Goal: Task Accomplishment & Management: Manage account settings

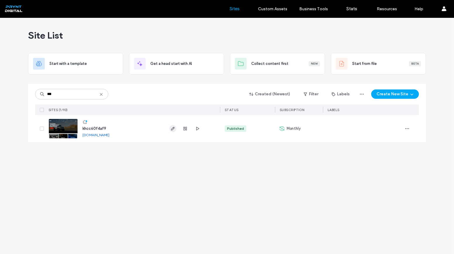
type input "***"
click at [174, 127] on use "button" at bounding box center [173, 129] width 4 height 4
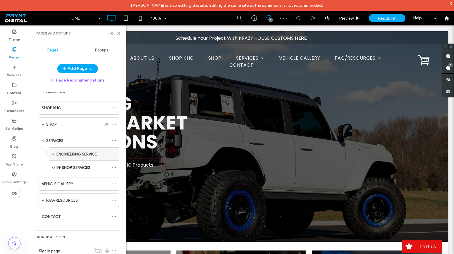
click at [52, 154] on span at bounding box center [53, 154] width 3 height 3
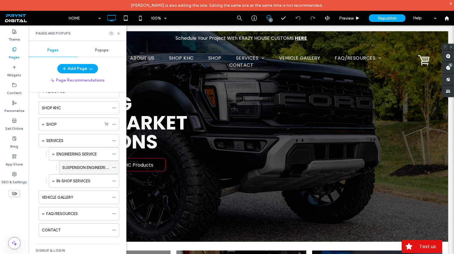
click at [79, 162] on div "SUSPENSION ENGINEERING" at bounding box center [85, 167] width 47 height 13
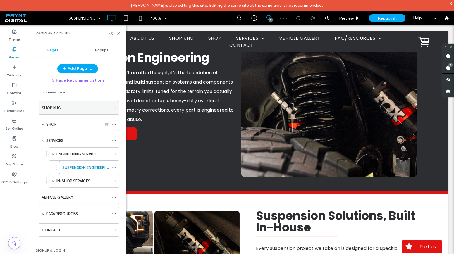
scroll to position [26, 0]
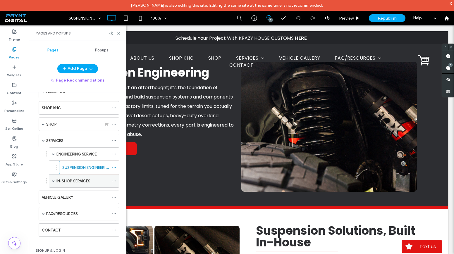
click at [78, 180] on label "IN-SHOP SERVICES" at bounding box center [73, 181] width 34 height 10
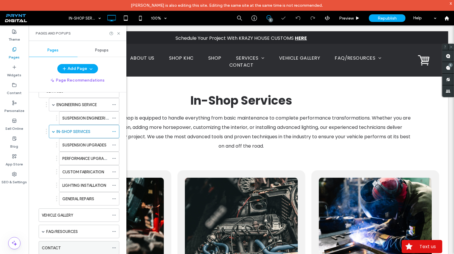
scroll to position [113, 0]
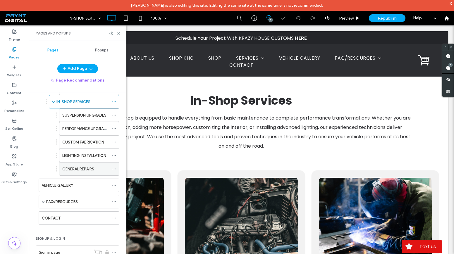
click at [86, 171] on div "GENERAL REPAIRS" at bounding box center [85, 169] width 47 height 13
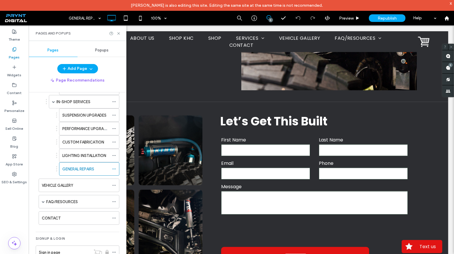
scroll to position [612, 0]
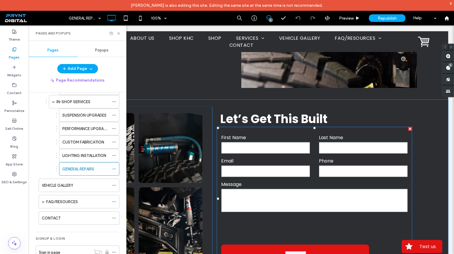
click at [270, 160] on label "Email" at bounding box center [265, 161] width 89 height 7
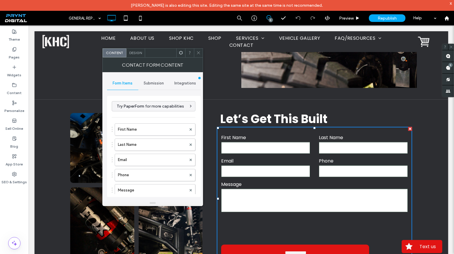
click at [157, 80] on div "Submission" at bounding box center [153, 83] width 31 height 13
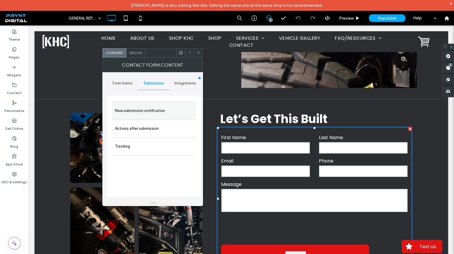
click at [162, 114] on label "New submission notification" at bounding box center [154, 111] width 78 height 12
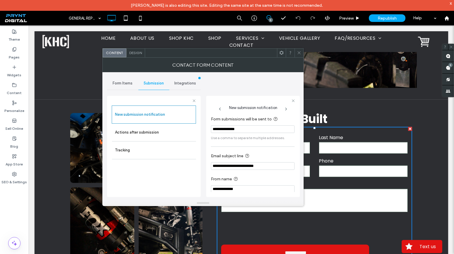
click at [296, 56] on div at bounding box center [299, 53] width 9 height 9
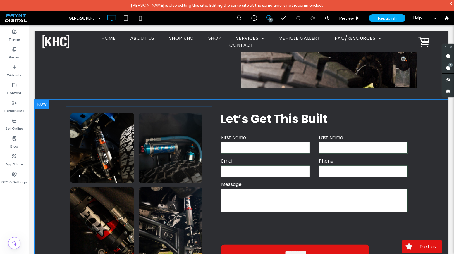
click at [40, 104] on div at bounding box center [42, 104] width 15 height 9
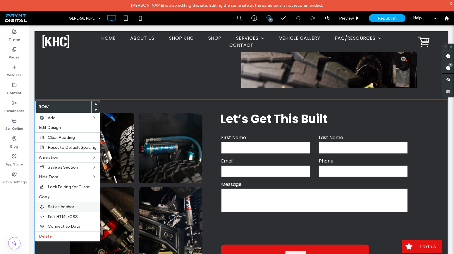
click at [75, 209] on div "Set as Anchor" at bounding box center [67, 207] width 65 height 10
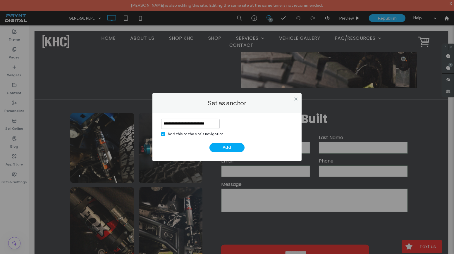
type input "**********"
click at [206, 135] on div "Add this to the site’s navigation" at bounding box center [196, 134] width 56 height 6
click at [225, 144] on button "Add" at bounding box center [227, 147] width 35 height 9
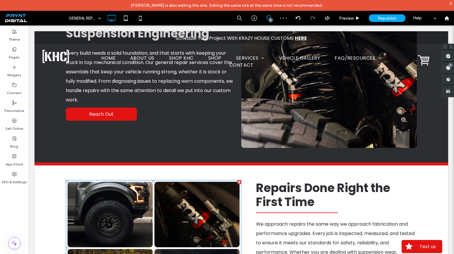
scroll to position [0, 0]
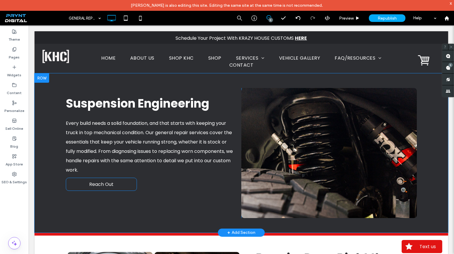
click at [117, 183] on link "Reach Out" at bounding box center [101, 184] width 71 height 13
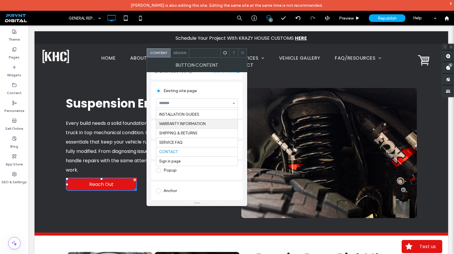
scroll to position [80, 0]
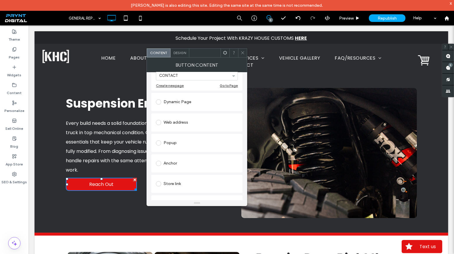
click at [181, 166] on div "Anchor" at bounding box center [197, 163] width 82 height 9
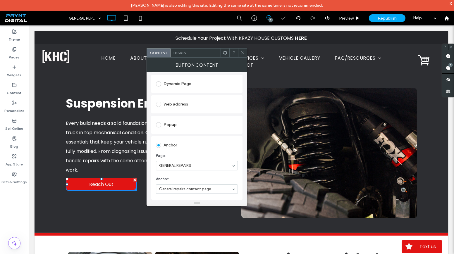
click at [243, 54] on icon at bounding box center [243, 53] width 4 height 4
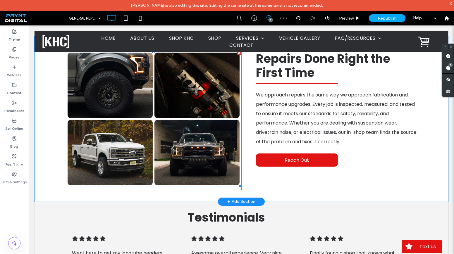
scroll to position [239, 0]
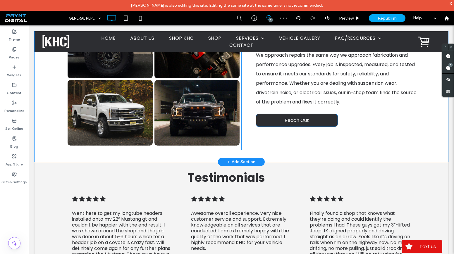
click at [292, 125] on link "Reach Out" at bounding box center [297, 120] width 82 height 13
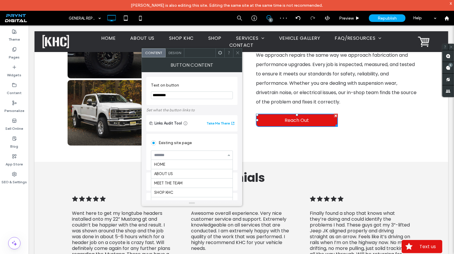
scroll to position [226, 0]
click at [193, 155] on input at bounding box center [190, 155] width 73 height 4
click at [200, 136] on div "Existing site page CONTACT Create new page Go to Page" at bounding box center [191, 152] width 91 height 36
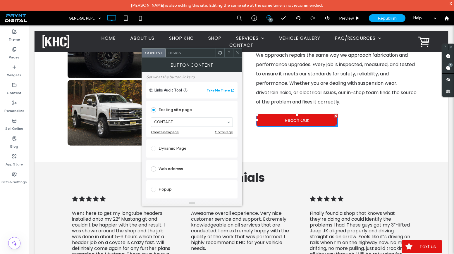
scroll to position [80, 0]
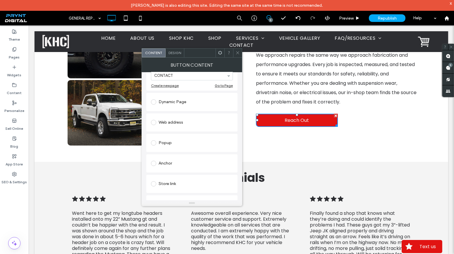
click at [166, 161] on div "Anchor" at bounding box center [192, 163] width 82 height 9
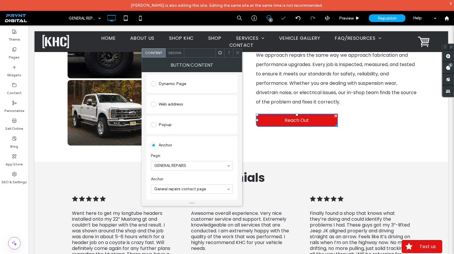
click at [239, 55] on icon at bounding box center [238, 53] width 4 height 4
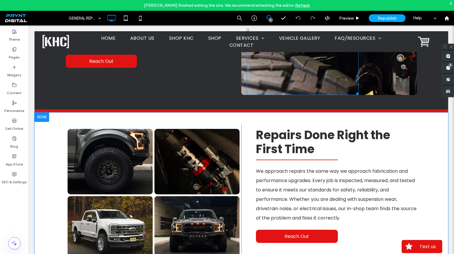
scroll to position [186, 0]
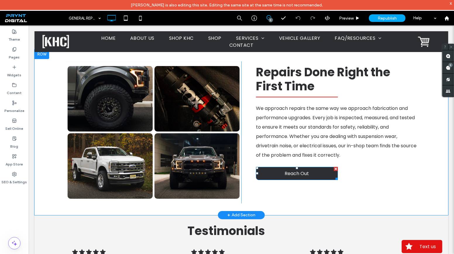
click at [291, 176] on span "Reach Out" at bounding box center [297, 173] width 24 height 7
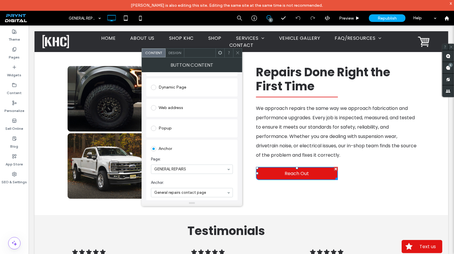
scroll to position [80, 0]
click at [236, 54] on icon at bounding box center [238, 53] width 4 height 4
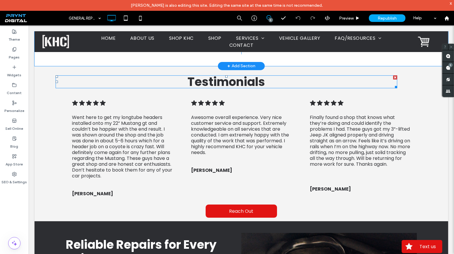
scroll to position [372, 0]
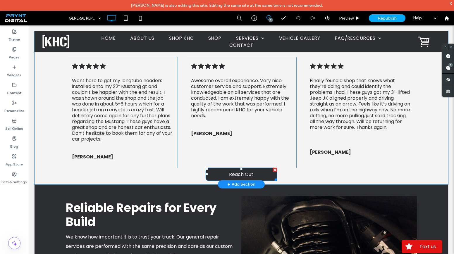
click at [243, 174] on span "Reach Out" at bounding box center [241, 174] width 24 height 7
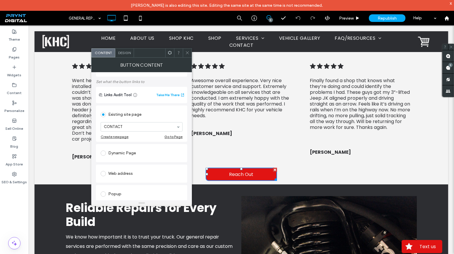
scroll to position [80, 0]
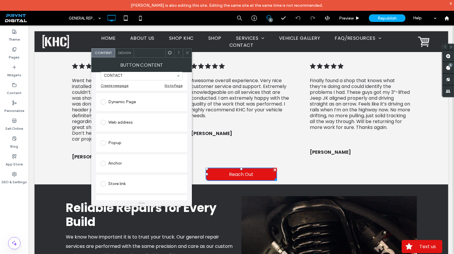
click at [119, 162] on div "Anchor" at bounding box center [142, 163] width 82 height 9
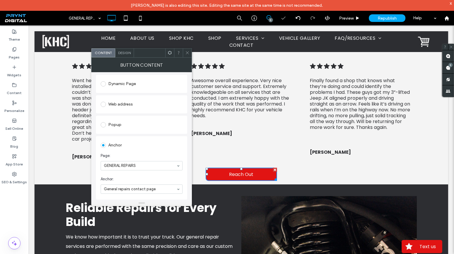
click at [188, 54] on icon at bounding box center [187, 53] width 4 height 4
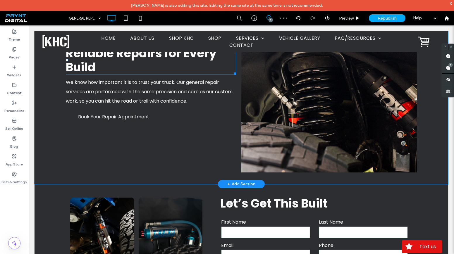
scroll to position [532, 0]
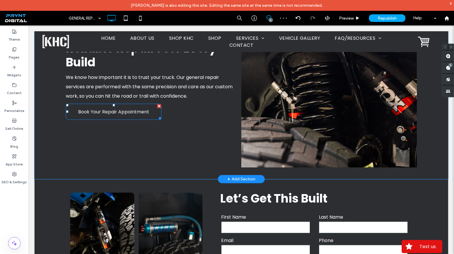
click at [139, 115] on span "Book Your Repair Appointment" at bounding box center [113, 111] width 71 height 7
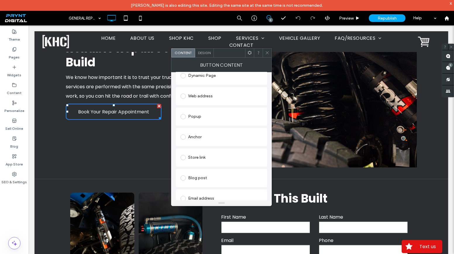
scroll to position [106, 0]
click at [199, 129] on div "Anchor" at bounding box center [221, 137] width 91 height 18
click at [197, 133] on div "Anchor" at bounding box center [222, 136] width 82 height 9
click at [267, 51] on icon at bounding box center [267, 53] width 4 height 4
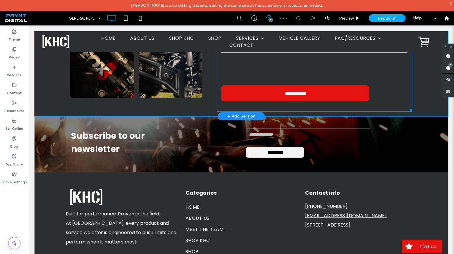
scroll to position [771, 0]
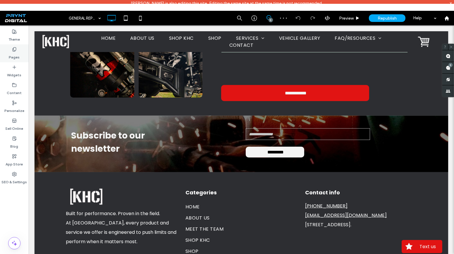
click at [16, 54] on label "Pages" at bounding box center [14, 56] width 11 height 8
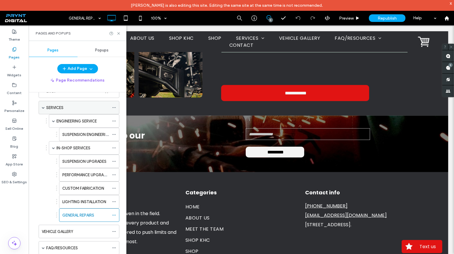
scroll to position [80, 0]
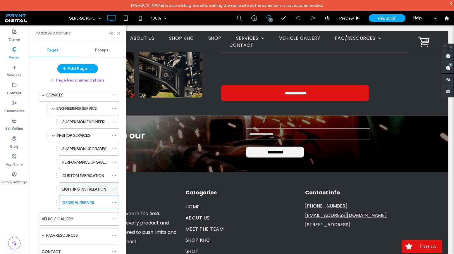
click at [67, 183] on div "LIGHTING INSTALLATION" at bounding box center [85, 189] width 47 height 13
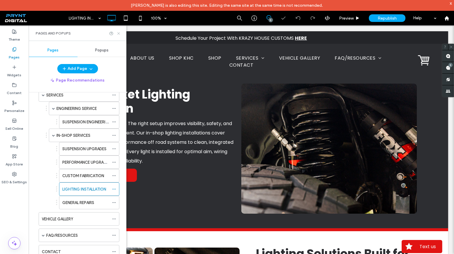
click at [120, 32] on use at bounding box center [118, 33] width 2 height 2
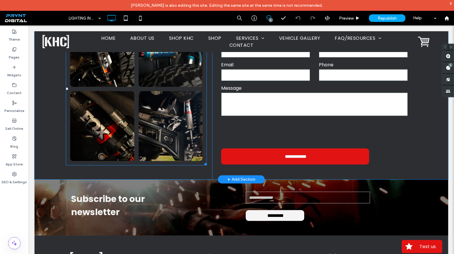
scroll to position [638, 0]
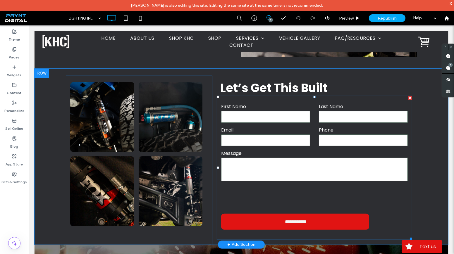
click at [230, 123] on input "text" at bounding box center [265, 117] width 89 height 12
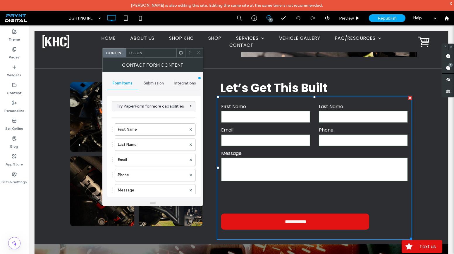
click at [160, 85] on span "Submission" at bounding box center [154, 83] width 20 height 5
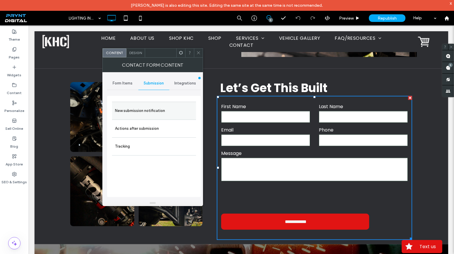
click at [169, 106] on label "New submission notification" at bounding box center [154, 111] width 78 height 12
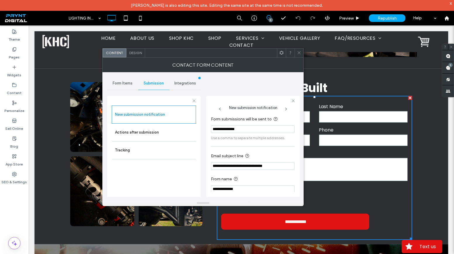
click at [301, 52] on icon at bounding box center [299, 53] width 4 height 4
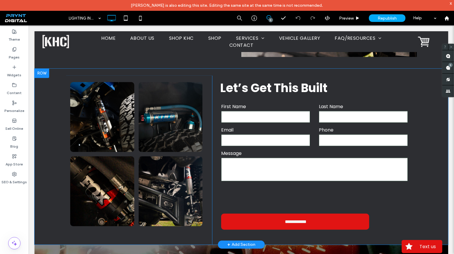
click at [39, 72] on div at bounding box center [42, 73] width 15 height 9
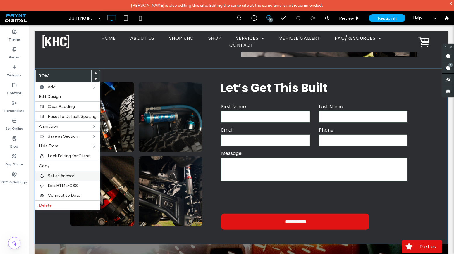
click at [69, 175] on span "Set as Anchor" at bounding box center [61, 176] width 26 height 5
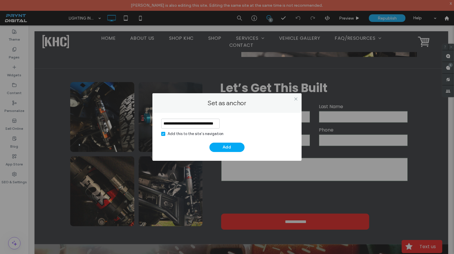
scroll to position [0, 5]
type input "**********"
click at [202, 135] on div "Add this to the site’s navigation" at bounding box center [196, 134] width 56 height 6
click at [224, 147] on button "Add" at bounding box center [227, 147] width 35 height 9
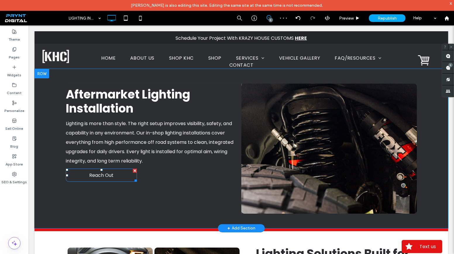
click at [107, 177] on span "Reach Out" at bounding box center [101, 175] width 24 height 7
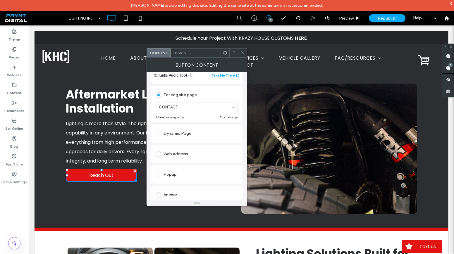
scroll to position [53, 0]
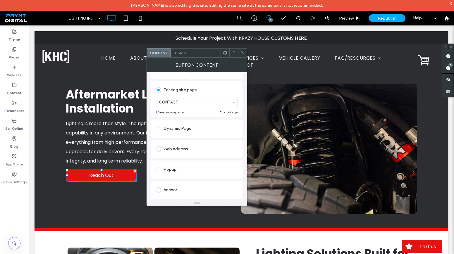
click at [180, 186] on div "Anchor" at bounding box center [197, 190] width 82 height 9
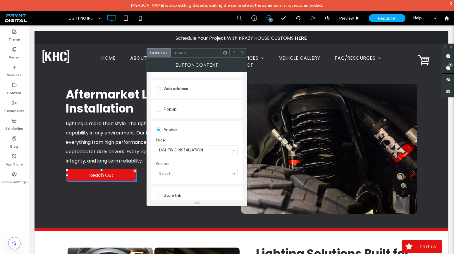
scroll to position [106, 0]
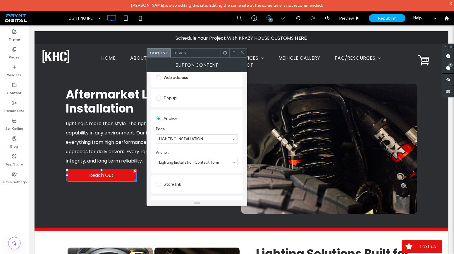
click at [241, 56] on span at bounding box center [243, 53] width 4 height 9
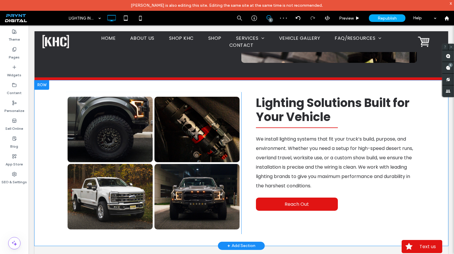
scroll to position [186, 0]
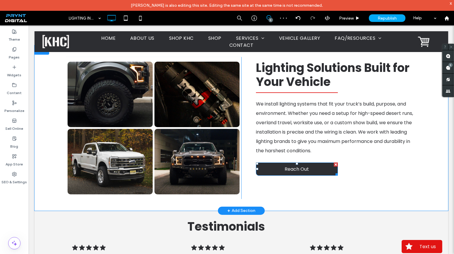
click at [300, 169] on span "Reach Out" at bounding box center [297, 169] width 24 height 7
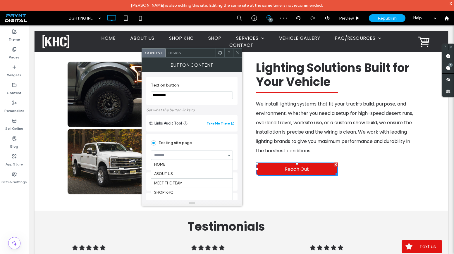
scroll to position [226, 0]
click at [194, 137] on div "Existing site page CONTACT Create new page Go to Page" at bounding box center [191, 152] width 91 height 36
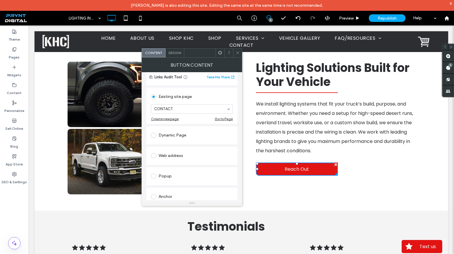
scroll to position [53, 0]
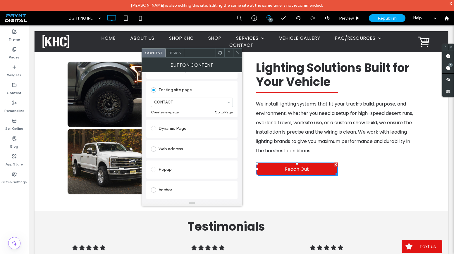
click at [172, 187] on div "Anchor" at bounding box center [192, 190] width 82 height 9
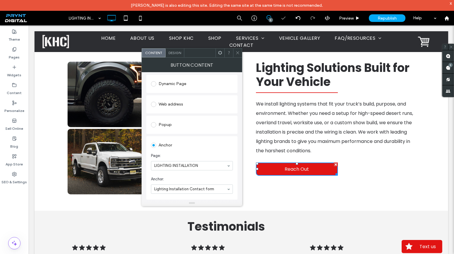
click at [237, 52] on icon at bounding box center [238, 53] width 4 height 4
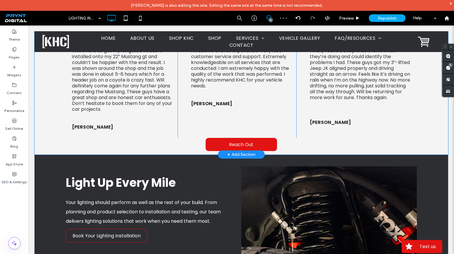
scroll to position [399, 0]
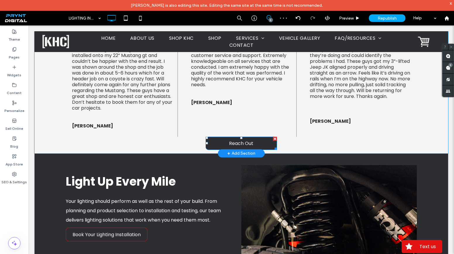
click at [233, 145] on span "Reach Out" at bounding box center [241, 143] width 24 height 7
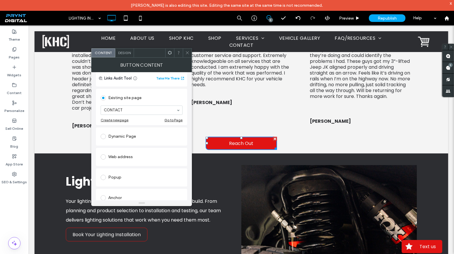
scroll to position [53, 0]
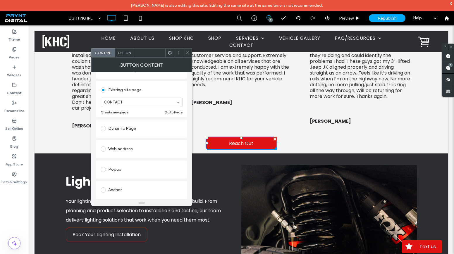
click at [130, 187] on div "Anchor" at bounding box center [142, 190] width 82 height 9
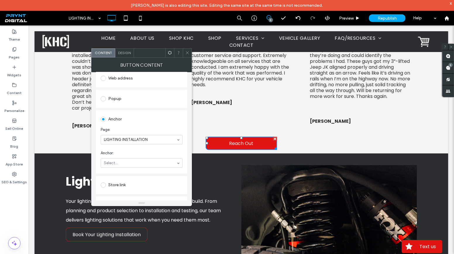
scroll to position [106, 0]
click at [190, 53] on div at bounding box center [187, 53] width 9 height 9
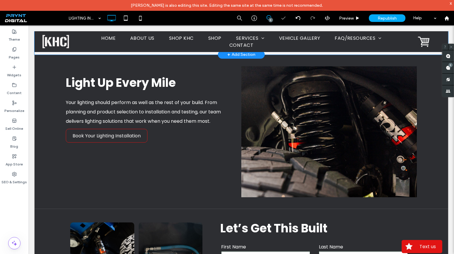
scroll to position [505, 0]
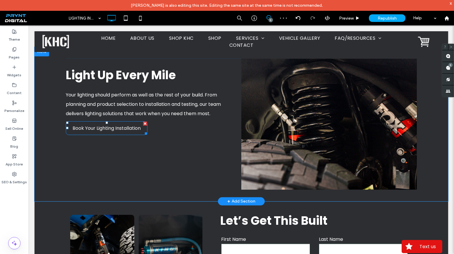
click at [117, 126] on span "Book Your Lighting Installation" at bounding box center [107, 128] width 68 height 7
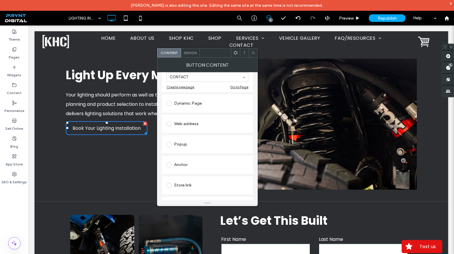
scroll to position [80, 0]
click at [178, 160] on div "Anchor" at bounding box center [208, 163] width 82 height 9
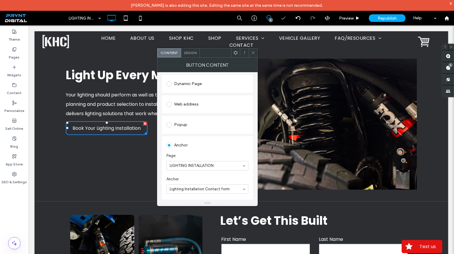
click at [253, 54] on icon at bounding box center [253, 53] width 4 height 4
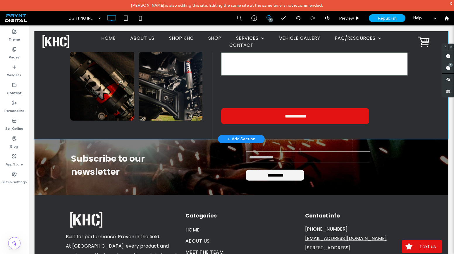
scroll to position [745, 0]
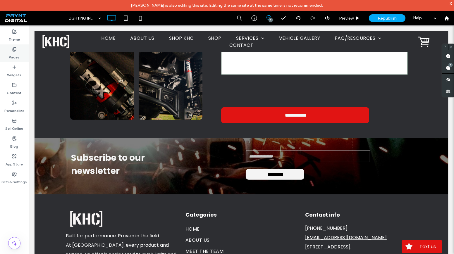
click at [20, 55] on div "Pages" at bounding box center [14, 53] width 29 height 18
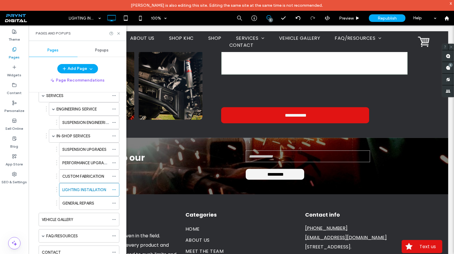
scroll to position [80, 0]
click at [86, 173] on label "CUSTOM FABRICATION" at bounding box center [83, 176] width 42 height 10
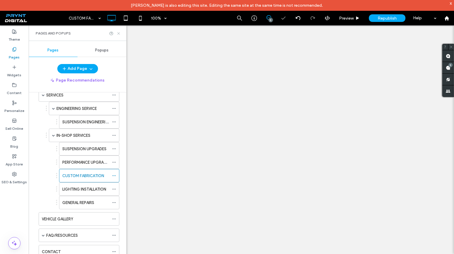
click at [119, 32] on use at bounding box center [118, 33] width 2 height 2
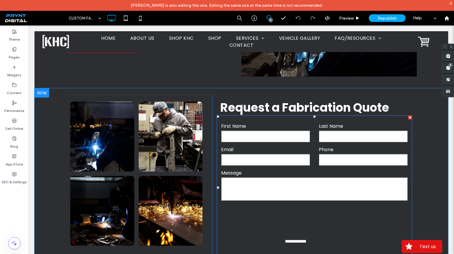
scroll to position [638, 0]
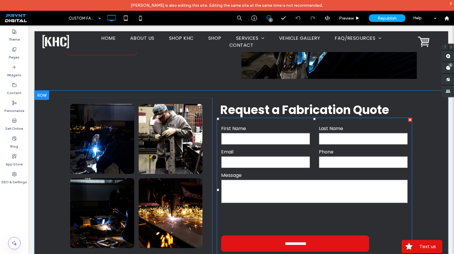
click at [262, 151] on label "Email" at bounding box center [265, 152] width 89 height 7
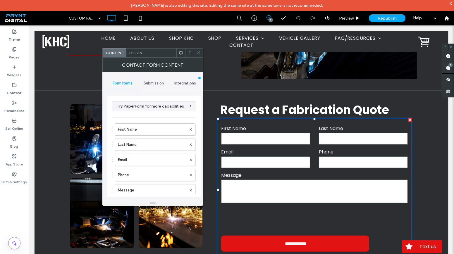
click at [147, 84] on span "Submission" at bounding box center [154, 83] width 20 height 5
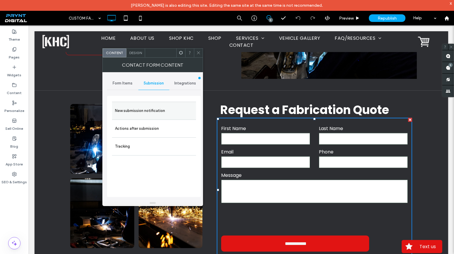
click at [147, 106] on label "New submission notification" at bounding box center [154, 111] width 78 height 12
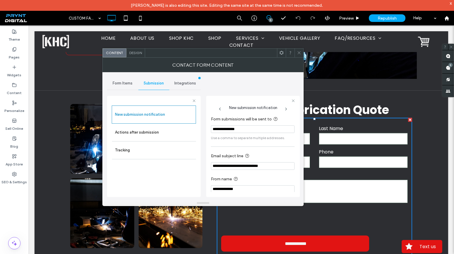
click at [301, 53] on div at bounding box center [299, 53] width 9 height 9
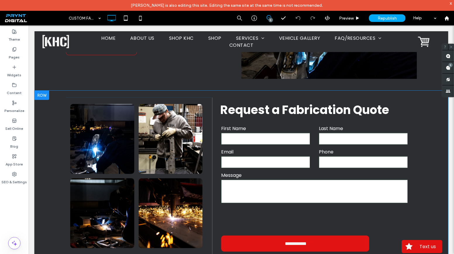
click at [46, 96] on div at bounding box center [42, 95] width 15 height 9
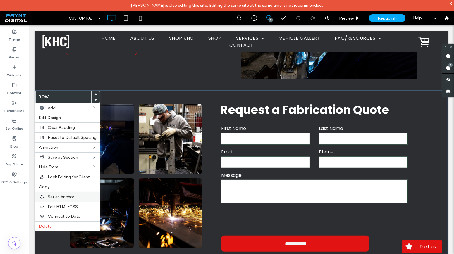
click at [75, 192] on div "Set as Anchor" at bounding box center [67, 197] width 65 height 10
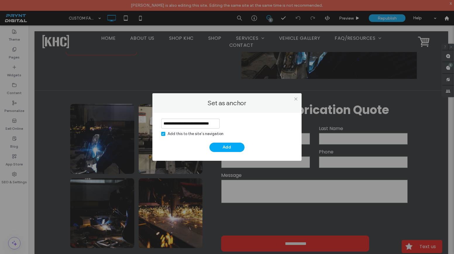
scroll to position [0, 6]
type input "**********"
click at [196, 134] on div "Add this to the site’s navigation" at bounding box center [196, 134] width 56 height 6
click at [236, 150] on button "Add" at bounding box center [227, 147] width 35 height 9
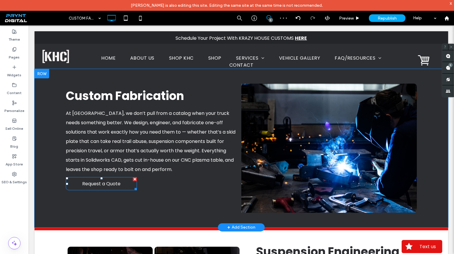
click at [111, 181] on span "Request a Quote" at bounding box center [101, 183] width 38 height 7
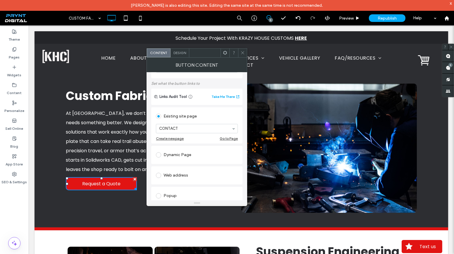
scroll to position [80, 0]
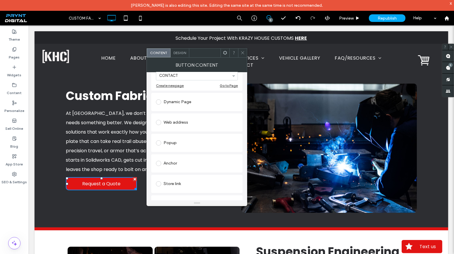
click at [183, 161] on div "Anchor" at bounding box center [197, 163] width 82 height 9
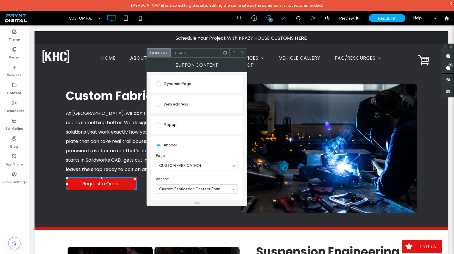
click at [242, 51] on icon at bounding box center [243, 53] width 4 height 4
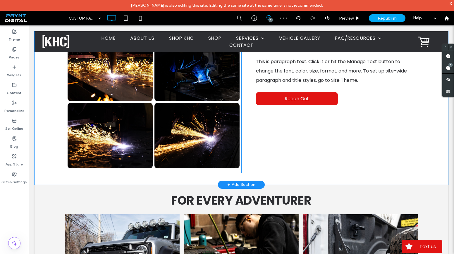
scroll to position [213, 0]
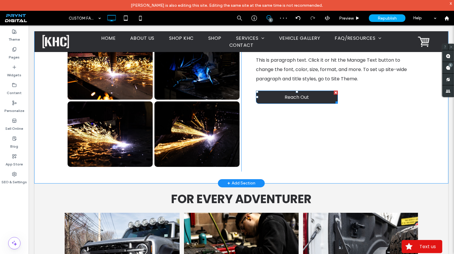
click at [296, 99] on span "Reach Out" at bounding box center [297, 97] width 24 height 7
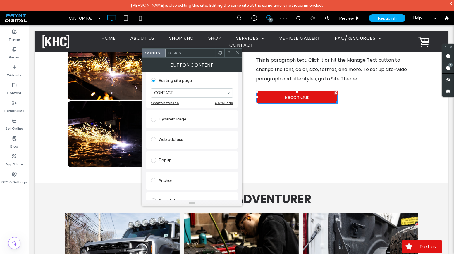
scroll to position [80, 0]
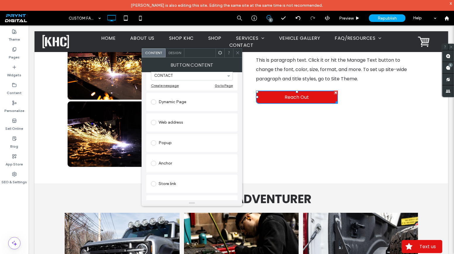
click at [171, 162] on div "Anchor" at bounding box center [192, 163] width 82 height 9
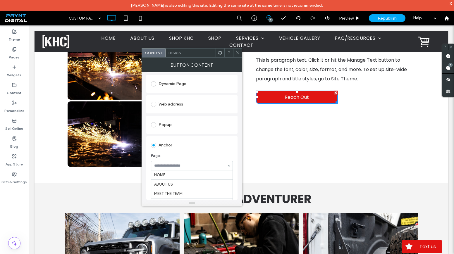
scroll to position [180, 0]
click at [176, 162] on div at bounding box center [191, 166] width 81 height 9
click at [229, 162] on div "CUSTOM FABRICATION" at bounding box center [192, 165] width 82 height 9
click at [239, 54] on icon at bounding box center [238, 53] width 4 height 4
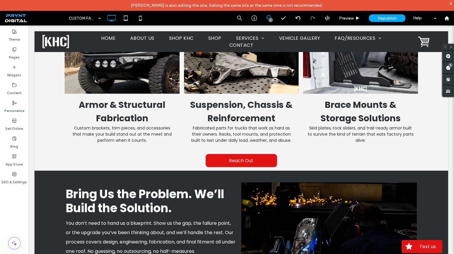
scroll to position [425, 0]
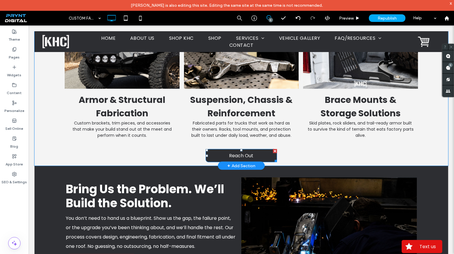
click at [232, 150] on link "Reach Out" at bounding box center [241, 155] width 71 height 13
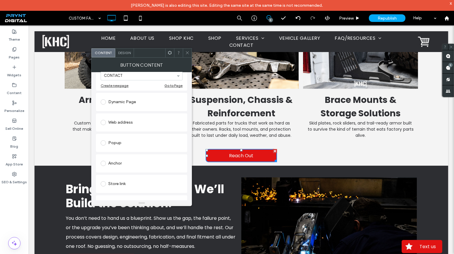
scroll to position [80, 0]
click at [123, 165] on div "Anchor" at bounding box center [142, 163] width 82 height 9
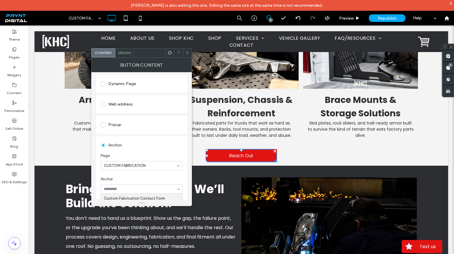
click at [125, 202] on div at bounding box center [141, 203] width 101 height 6
click at [188, 51] on icon at bounding box center [187, 53] width 4 height 4
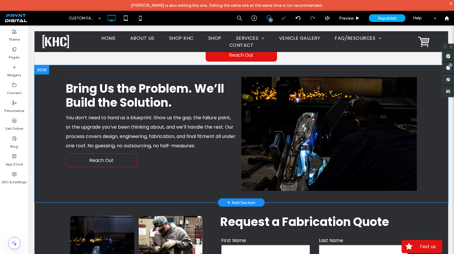
scroll to position [532, 0]
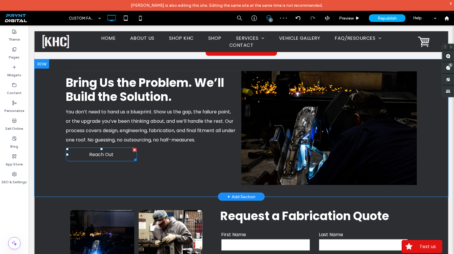
click at [120, 157] on link "Reach Out" at bounding box center [101, 155] width 71 height 14
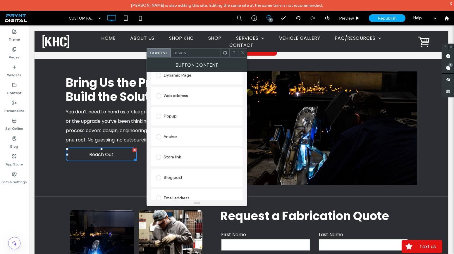
click at [182, 139] on div "Anchor" at bounding box center [197, 136] width 82 height 9
click at [241, 52] on icon at bounding box center [243, 53] width 4 height 4
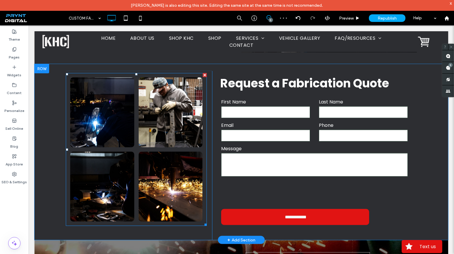
scroll to position [665, 0]
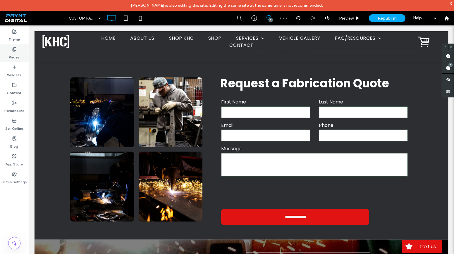
click at [17, 57] on label "Pages" at bounding box center [14, 56] width 11 height 8
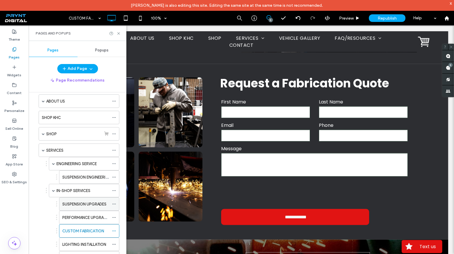
scroll to position [26, 0]
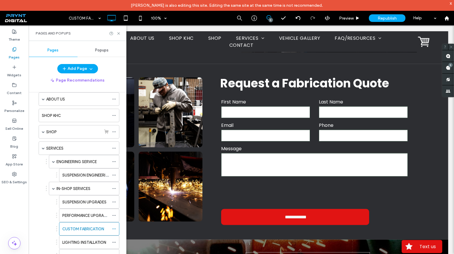
click at [87, 209] on div "PERFORMANCE UPGRADES" at bounding box center [85, 215] width 47 height 13
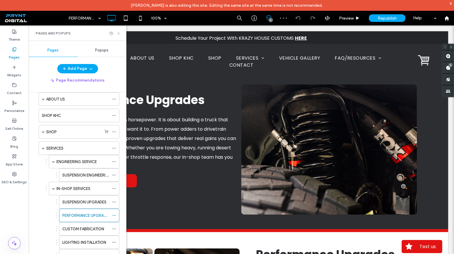
click at [119, 34] on use at bounding box center [118, 33] width 2 height 2
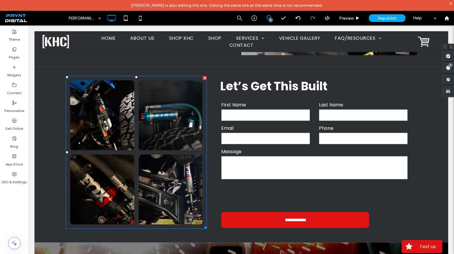
scroll to position [638, 0]
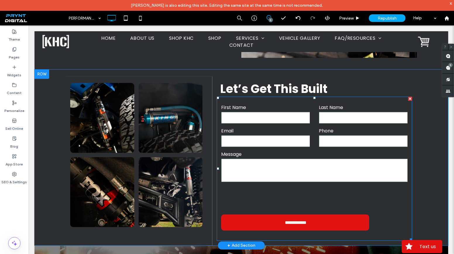
click at [268, 134] on label "Email" at bounding box center [265, 131] width 89 height 7
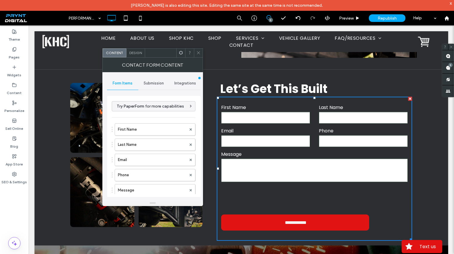
type input "**********"
click at [156, 83] on span "Submission" at bounding box center [154, 83] width 20 height 5
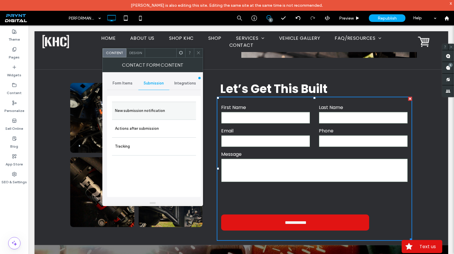
click at [146, 114] on label "New submission notification" at bounding box center [154, 111] width 78 height 12
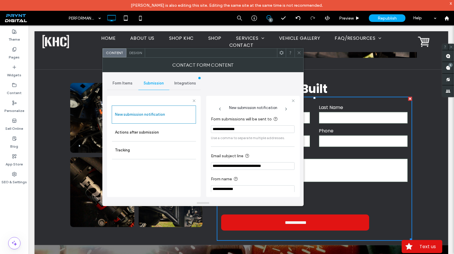
click at [300, 53] on icon at bounding box center [299, 53] width 4 height 4
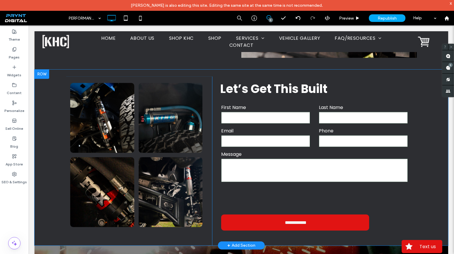
click at [47, 73] on div at bounding box center [42, 74] width 15 height 9
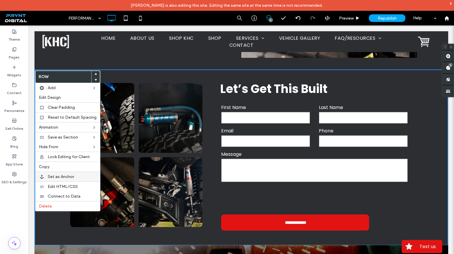
click at [54, 172] on div "Set as Anchor" at bounding box center [67, 177] width 65 height 10
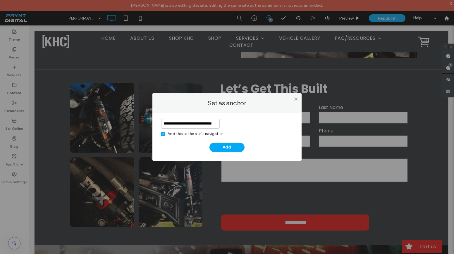
scroll to position [0, 11]
type input "**********"
click at [171, 132] on div "Add this to the site’s navigation" at bounding box center [196, 134] width 56 height 6
click at [225, 148] on button "Add" at bounding box center [227, 147] width 35 height 9
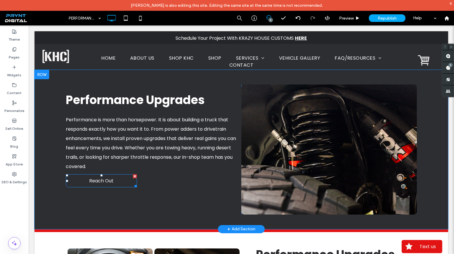
click at [123, 177] on link "Reach Out" at bounding box center [101, 180] width 71 height 13
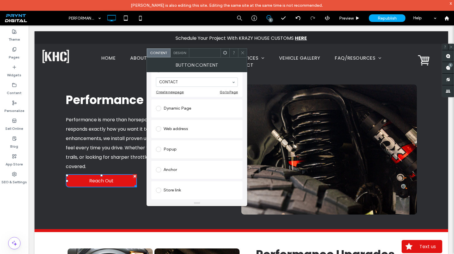
scroll to position [80, 0]
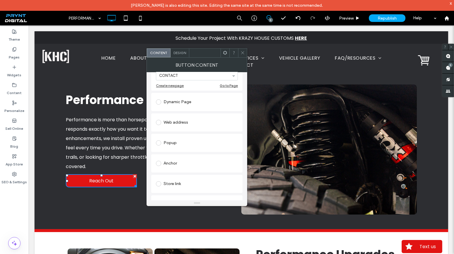
click at [173, 163] on div "Anchor" at bounding box center [197, 163] width 82 height 9
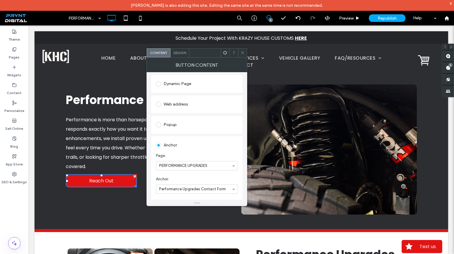
click at [245, 53] on icon at bounding box center [243, 53] width 4 height 4
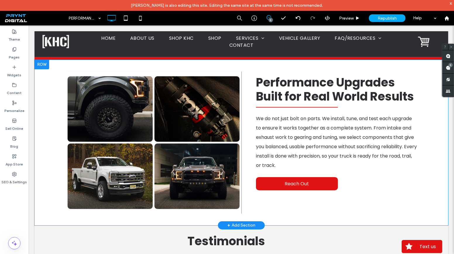
scroll to position [213, 0]
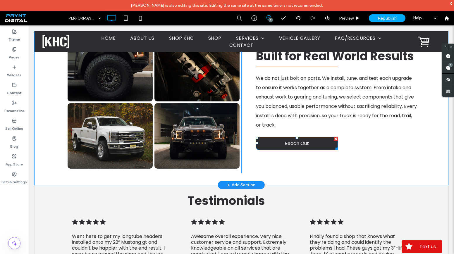
click at [265, 147] on link "Reach Out" at bounding box center [297, 143] width 82 height 13
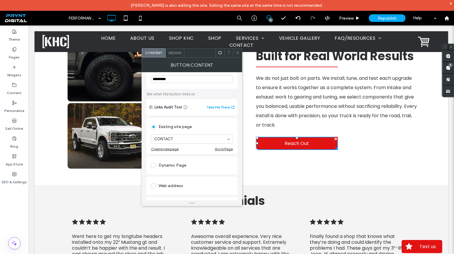
scroll to position [80, 0]
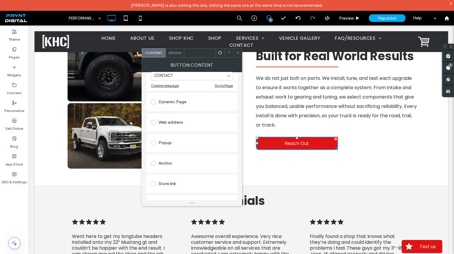
click at [165, 163] on div "Anchor" at bounding box center [192, 163] width 82 height 9
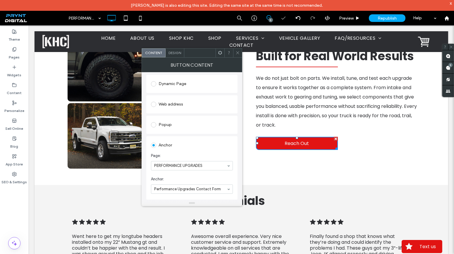
click at [238, 51] on icon at bounding box center [238, 53] width 4 height 4
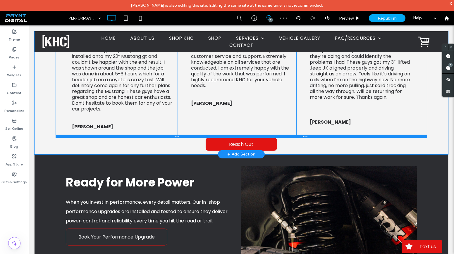
scroll to position [399, 0]
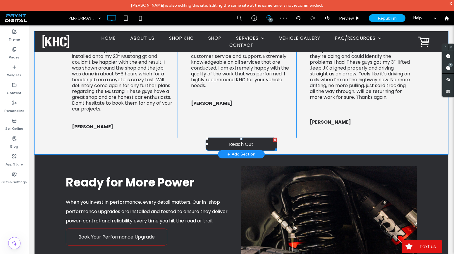
click at [231, 147] on span "Reach Out" at bounding box center [241, 144] width 24 height 7
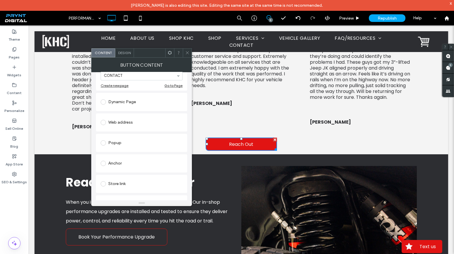
click at [123, 166] on div "Anchor" at bounding box center [142, 163] width 82 height 9
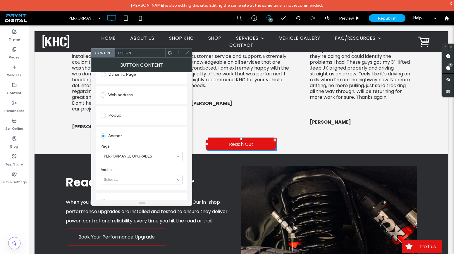
scroll to position [106, 0]
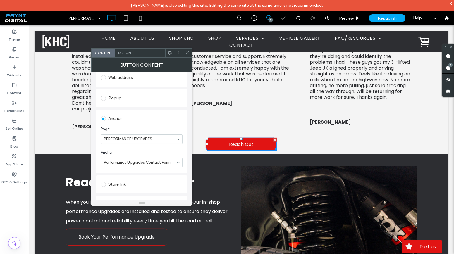
click at [187, 50] on span at bounding box center [187, 53] width 4 height 9
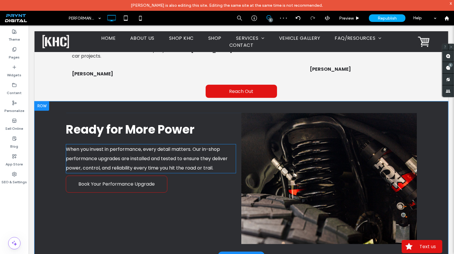
scroll to position [452, 0]
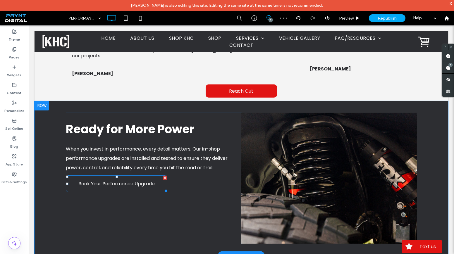
click at [128, 191] on link "Book Your Performance Upgrade" at bounding box center [117, 184] width 102 height 17
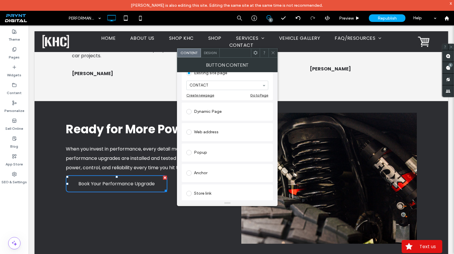
scroll to position [80, 0]
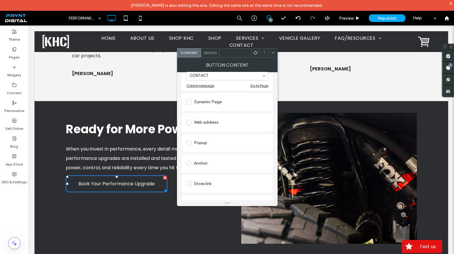
click at [199, 158] on div "Anchor" at bounding box center [227, 163] width 82 height 12
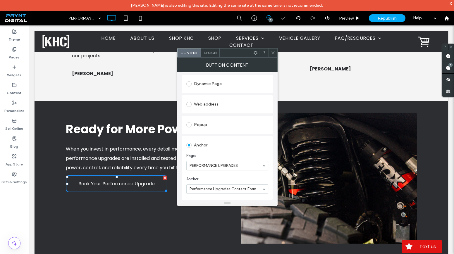
click at [274, 52] on icon at bounding box center [273, 53] width 4 height 4
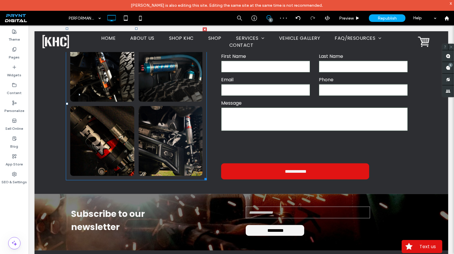
scroll to position [691, 0]
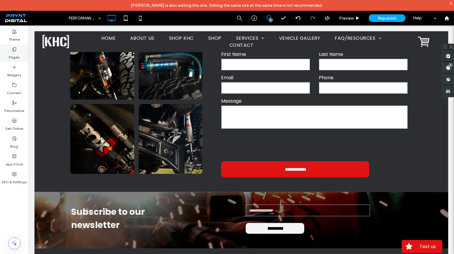
click at [14, 58] on label "Pages" at bounding box center [14, 56] width 11 height 8
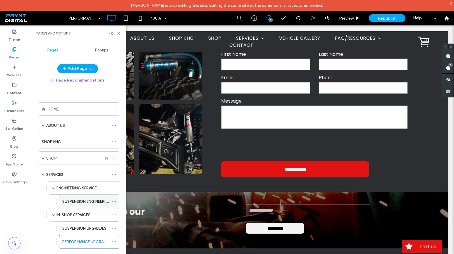
scroll to position [53, 0]
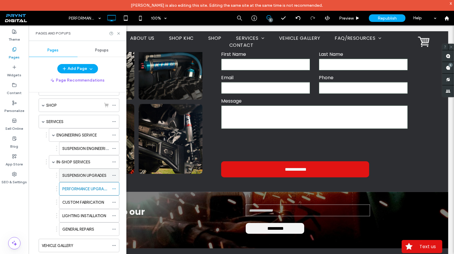
click at [87, 173] on label "SUSPENSION UPGRADES" at bounding box center [84, 176] width 44 height 10
click at [120, 34] on icon at bounding box center [118, 33] width 4 height 4
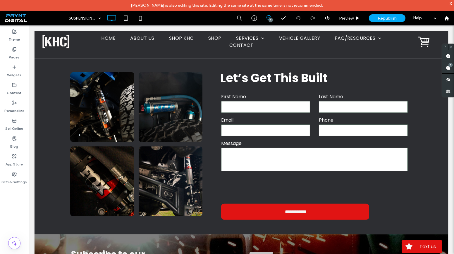
scroll to position [638, 0]
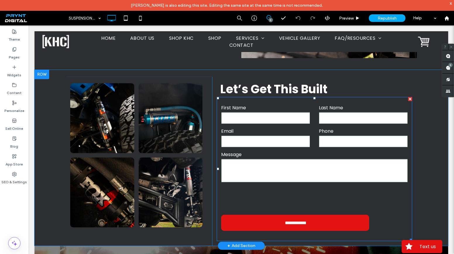
click at [303, 123] on input "text" at bounding box center [265, 118] width 89 height 12
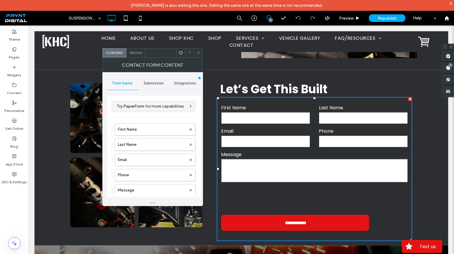
click at [157, 83] on span "Submission" at bounding box center [154, 83] width 20 height 5
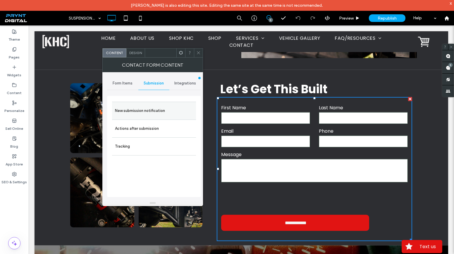
click at [159, 109] on label "New submission notification" at bounding box center [154, 111] width 78 height 12
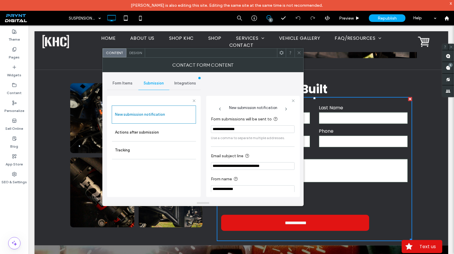
click at [299, 53] on use at bounding box center [299, 53] width 3 height 3
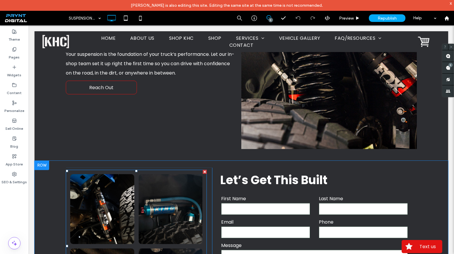
scroll to position [532, 0]
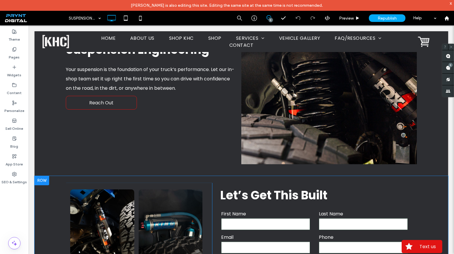
click at [43, 183] on div at bounding box center [42, 180] width 15 height 9
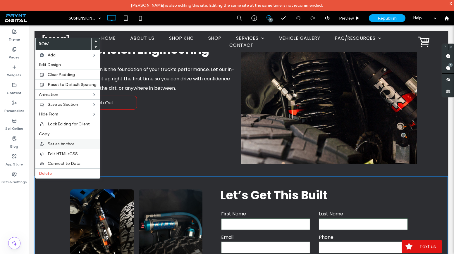
click at [71, 142] on span "Set as Anchor" at bounding box center [61, 144] width 26 height 5
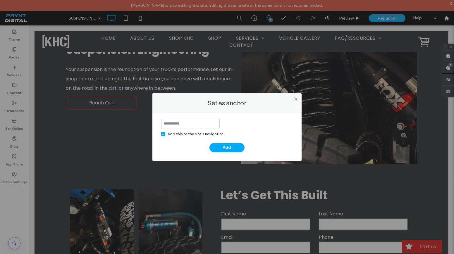
click at [181, 133] on div "Add this to the site’s navigation" at bounding box center [196, 134] width 56 height 6
click at [181, 126] on input at bounding box center [190, 124] width 59 height 10
type input "**********"
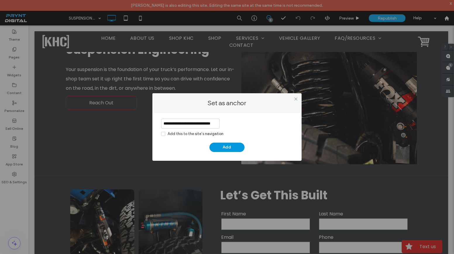
click at [232, 148] on button "Add" at bounding box center [227, 147] width 35 height 9
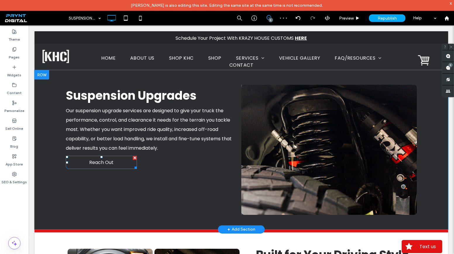
click at [125, 161] on link "Reach Out" at bounding box center [101, 162] width 71 height 13
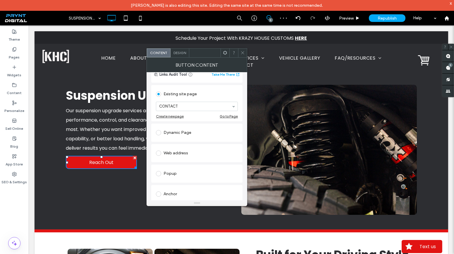
scroll to position [53, 0]
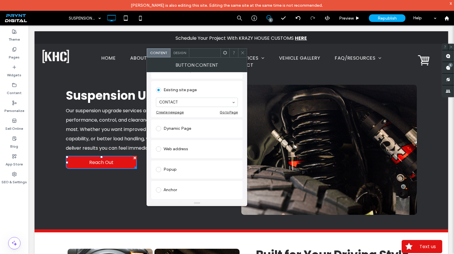
click at [169, 184] on div "Anchor" at bounding box center [197, 190] width 82 height 12
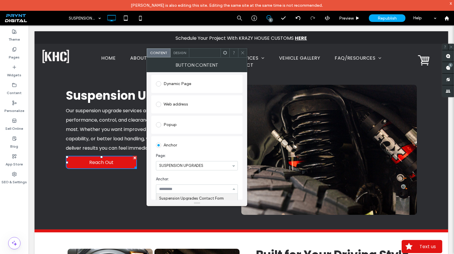
scroll to position [106, 0]
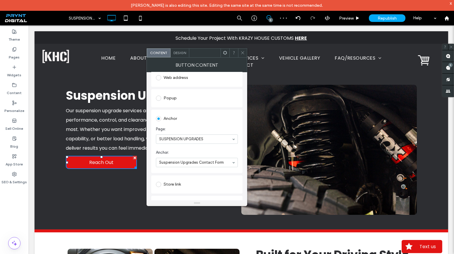
click at [245, 52] on icon at bounding box center [243, 53] width 4 height 4
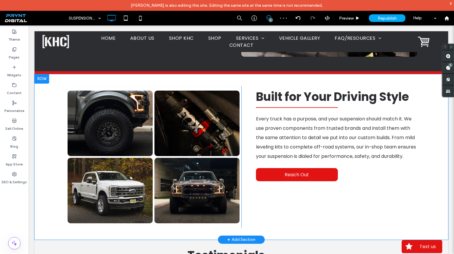
scroll to position [159, 0]
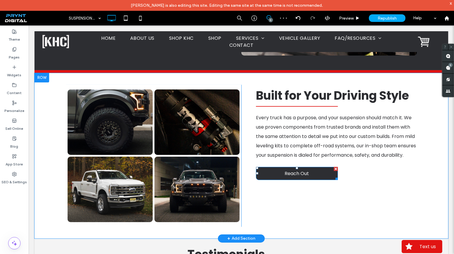
click at [273, 180] on link "Reach Out" at bounding box center [297, 173] width 82 height 13
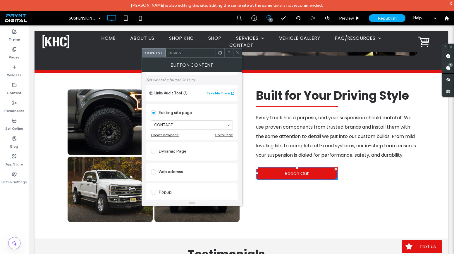
scroll to position [80, 0]
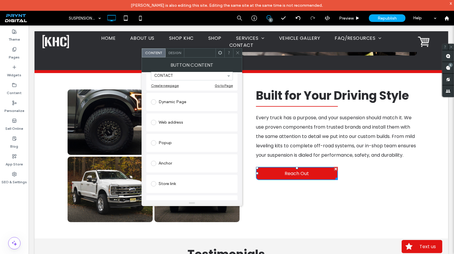
click at [174, 165] on div "Anchor" at bounding box center [192, 163] width 82 height 9
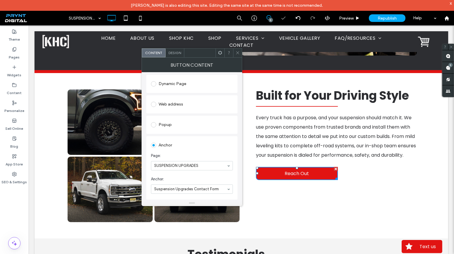
click at [238, 52] on icon at bounding box center [238, 53] width 4 height 4
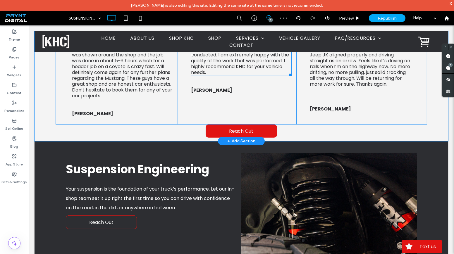
scroll to position [425, 0]
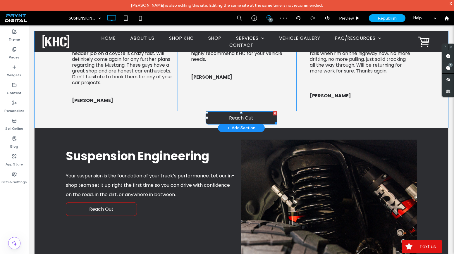
click at [226, 118] on link "Reach Out" at bounding box center [241, 117] width 71 height 13
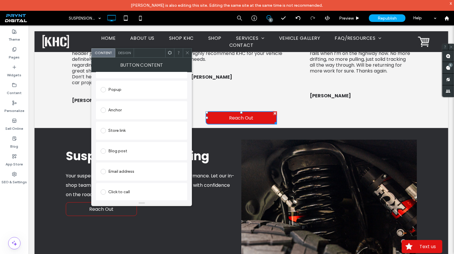
click at [117, 111] on div "Anchor" at bounding box center [142, 110] width 82 height 9
drag, startPoint x: 163, startPoint y: 25, endPoint x: 189, endPoint y: 52, distance: 36.8
click at [189, 52] on icon at bounding box center [187, 53] width 4 height 4
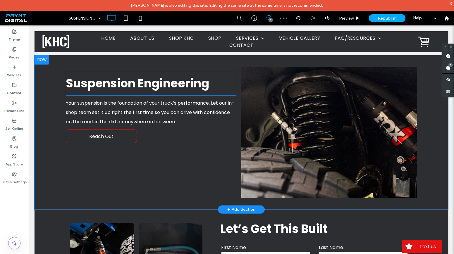
scroll to position [505, 0]
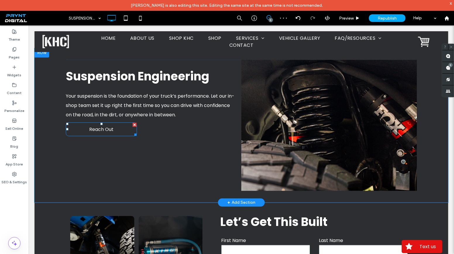
click at [82, 134] on link "Reach Out" at bounding box center [101, 130] width 71 height 14
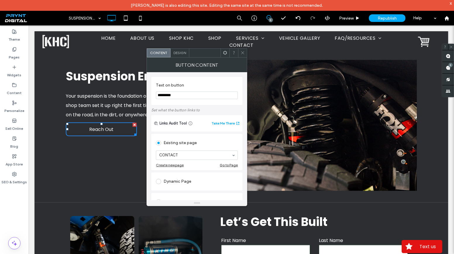
click at [179, 56] on div "Design" at bounding box center [180, 53] width 19 height 9
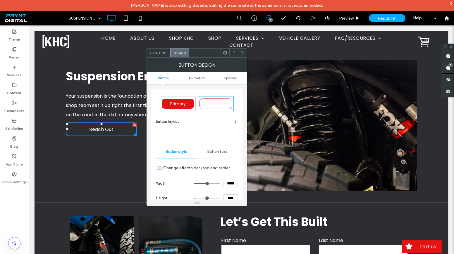
click at [162, 53] on span "Content" at bounding box center [158, 53] width 17 height 4
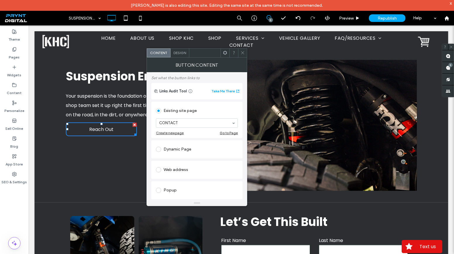
scroll to position [80, 0]
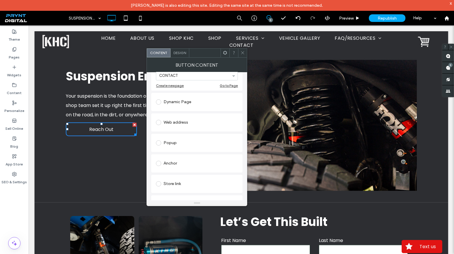
click at [179, 170] on div "Anchor" at bounding box center [196, 164] width 91 height 18
click at [177, 164] on div "Anchor" at bounding box center [197, 163] width 82 height 9
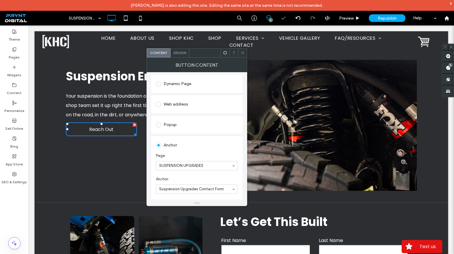
click at [242, 49] on span at bounding box center [243, 53] width 4 height 9
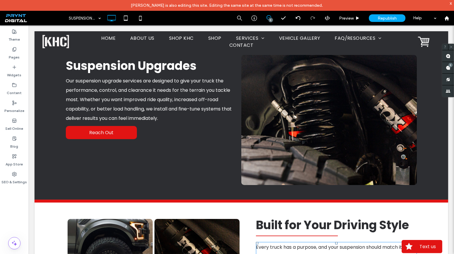
scroll to position [0, 0]
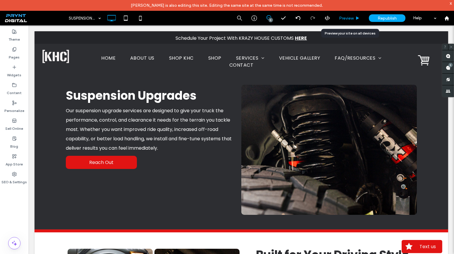
click at [348, 18] on span "Preview" at bounding box center [346, 18] width 15 height 5
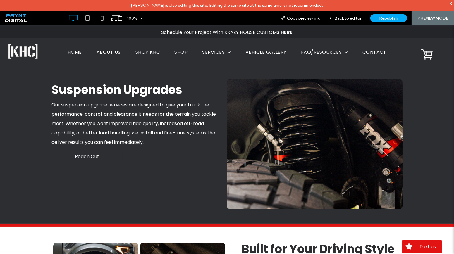
click at [105, 151] on link "Reach Out" at bounding box center [87, 156] width 71 height 13
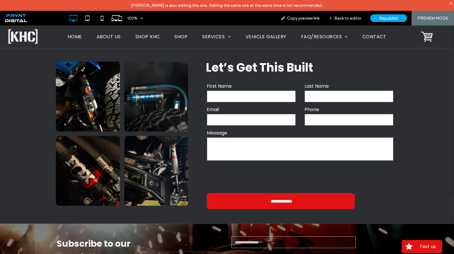
scroll to position [648, 0]
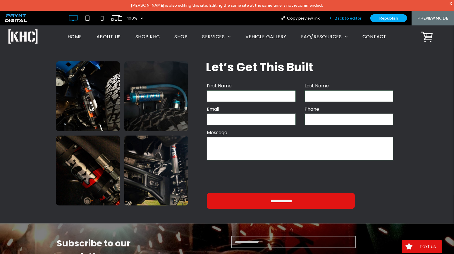
click at [351, 18] on span "Back to editor" at bounding box center [347, 18] width 27 height 5
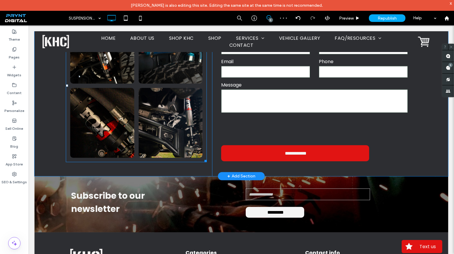
scroll to position [601, 0]
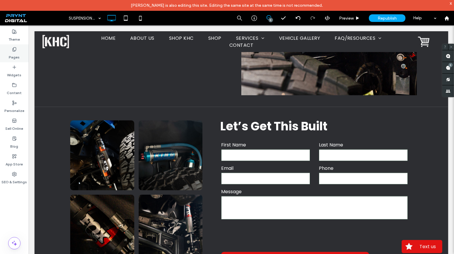
click at [13, 54] on label "Pages" at bounding box center [14, 56] width 11 height 8
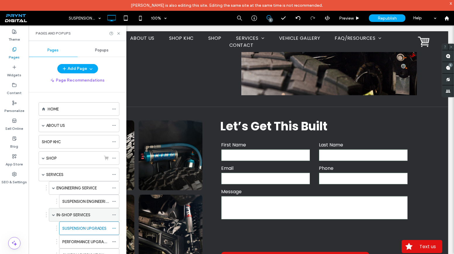
click at [69, 214] on label "IN-SHOP SERVICES" at bounding box center [73, 215] width 34 height 10
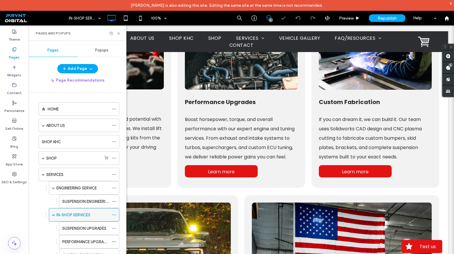
scroll to position [213, 0]
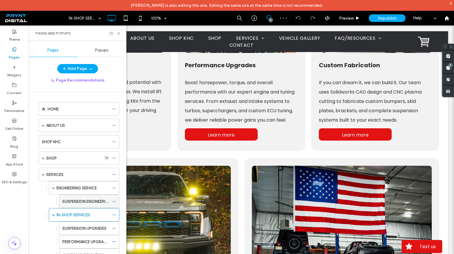
click at [85, 196] on div "SUSPENSION ENGINEERING" at bounding box center [85, 201] width 47 height 13
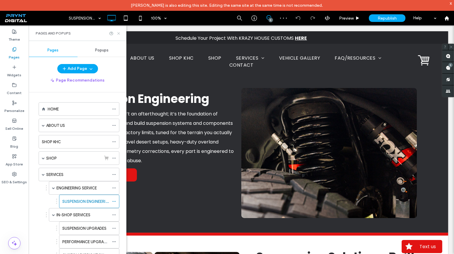
click at [120, 31] on icon at bounding box center [118, 33] width 4 height 4
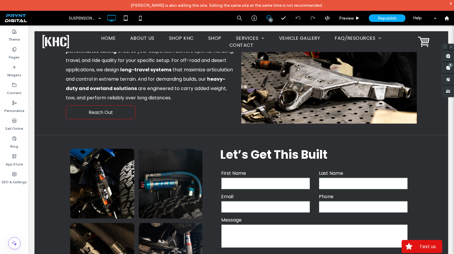
scroll to position [623, 0]
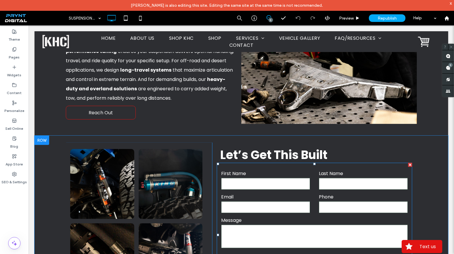
click at [280, 192] on form "**********" at bounding box center [314, 235] width 195 height 144
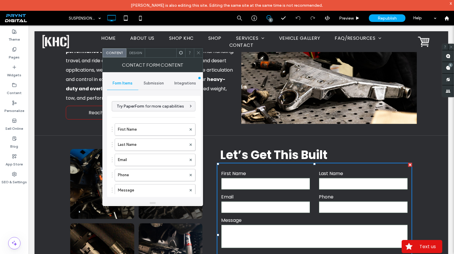
click at [147, 85] on span "Submission" at bounding box center [154, 83] width 20 height 5
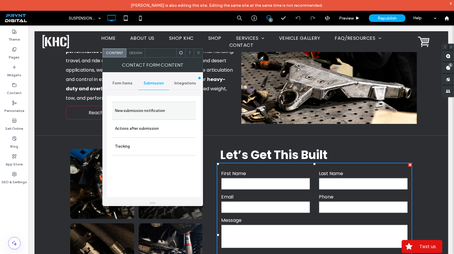
click at [156, 113] on label "New submission notification" at bounding box center [154, 111] width 78 height 12
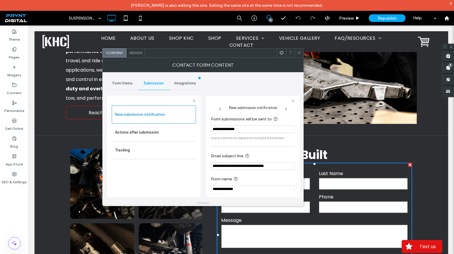
click at [300, 54] on use at bounding box center [299, 53] width 3 height 3
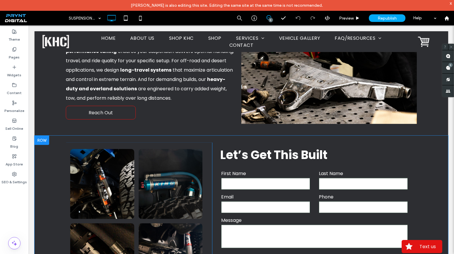
click at [45, 138] on div at bounding box center [42, 140] width 15 height 9
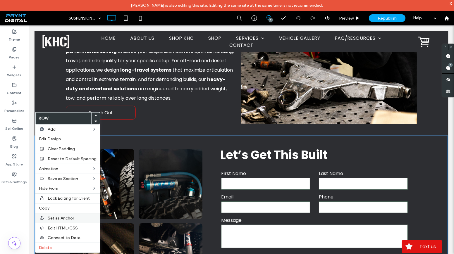
click at [69, 217] on span "Set as Anchor" at bounding box center [61, 218] width 26 height 5
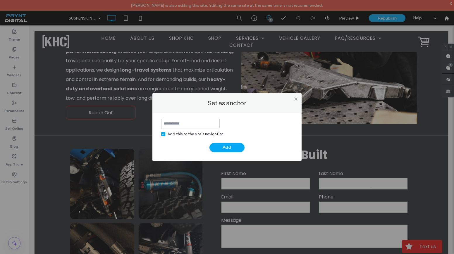
click at [180, 135] on div "Add this to the site’s navigation" at bounding box center [196, 134] width 56 height 6
click at [179, 124] on input at bounding box center [190, 124] width 59 height 10
type input "**********"
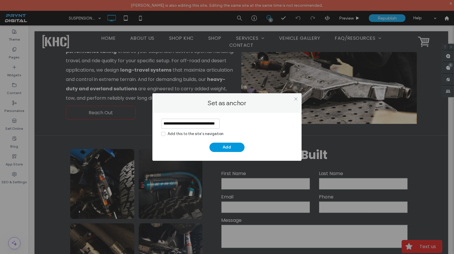
click at [226, 148] on button "Add" at bounding box center [227, 147] width 35 height 9
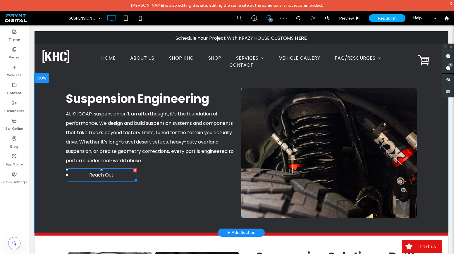
click at [113, 174] on link "Reach Out" at bounding box center [101, 175] width 71 height 13
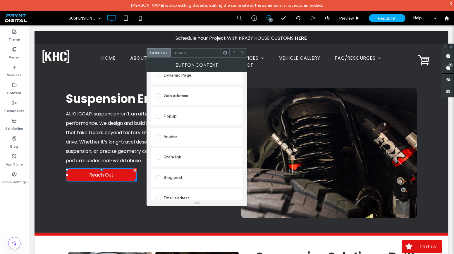
click at [184, 132] on div "Anchor" at bounding box center [197, 136] width 82 height 9
click at [244, 53] on icon at bounding box center [243, 53] width 4 height 4
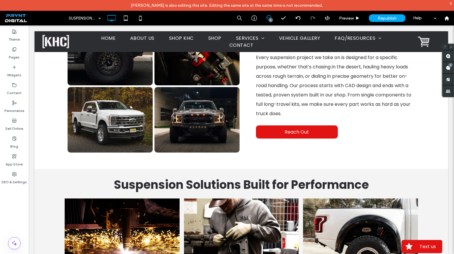
scroll to position [266, 0]
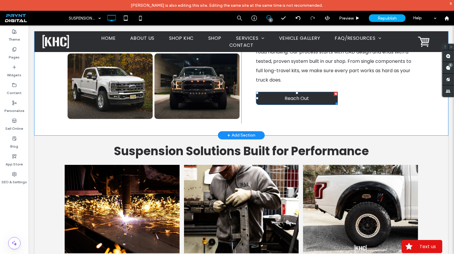
click at [282, 99] on link "Reach Out" at bounding box center [297, 98] width 82 height 13
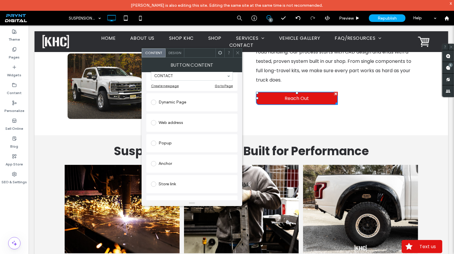
scroll to position [80, 0]
click at [171, 169] on div "Anchor" at bounding box center [191, 164] width 91 height 18
click at [167, 163] on div "Anchor" at bounding box center [192, 163] width 82 height 9
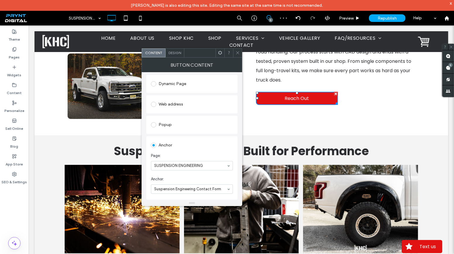
click at [239, 52] on icon at bounding box center [238, 53] width 4 height 4
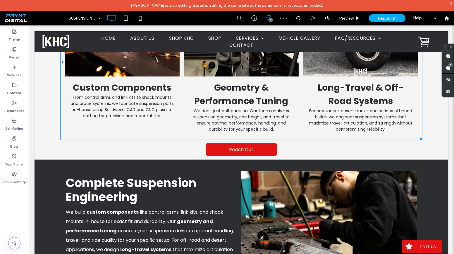
scroll to position [452, 0]
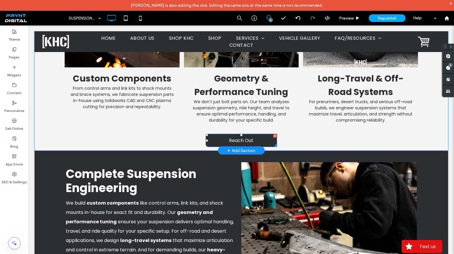
click at [227, 136] on link "Reach Out" at bounding box center [241, 140] width 71 height 13
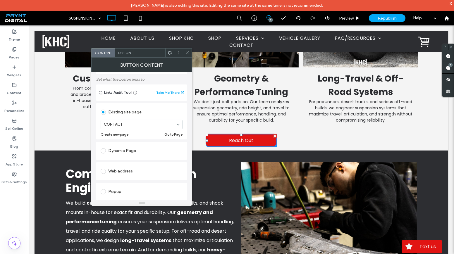
scroll to position [53, 0]
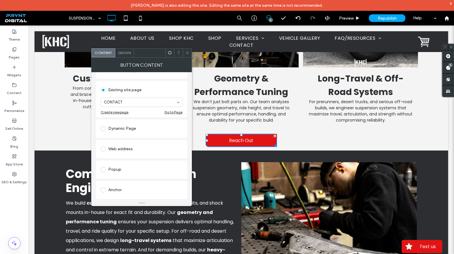
click at [119, 189] on div "Anchor" at bounding box center [142, 190] width 82 height 9
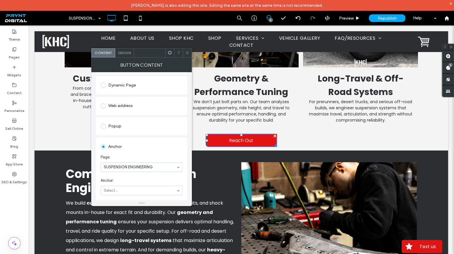
scroll to position [80, 0]
click at [188, 54] on use at bounding box center [187, 53] width 3 height 3
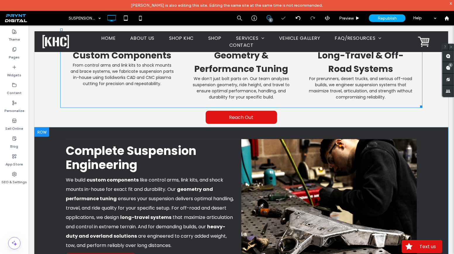
scroll to position [559, 0]
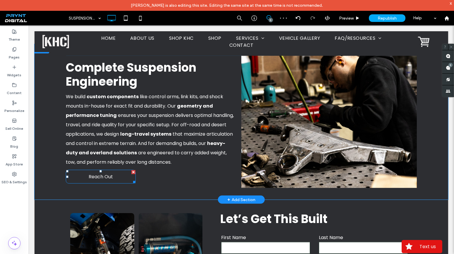
click at [114, 175] on link "Reach Out" at bounding box center [101, 177] width 70 height 14
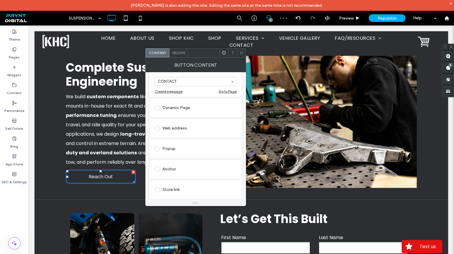
scroll to position [80, 0]
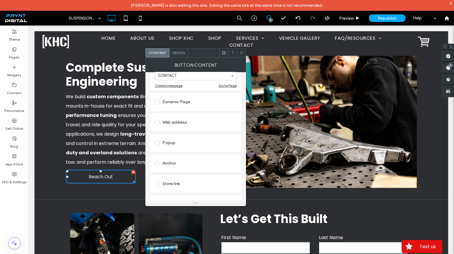
click at [187, 161] on div "Anchor" at bounding box center [196, 163] width 82 height 9
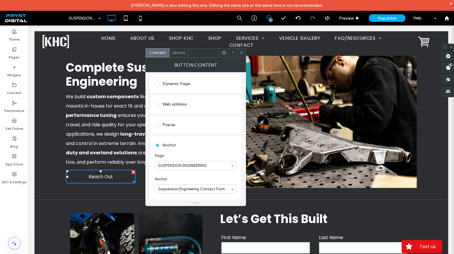
click at [243, 49] on span at bounding box center [241, 53] width 4 height 9
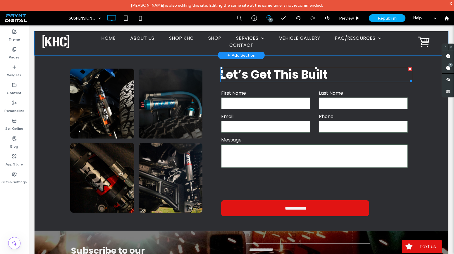
scroll to position [718, 0]
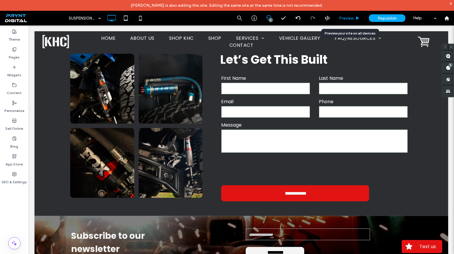
click at [343, 16] on span "Preview" at bounding box center [346, 18] width 15 height 5
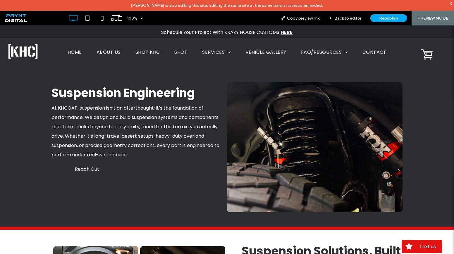
click at [87, 166] on span "Reach Out" at bounding box center [87, 169] width 24 height 7
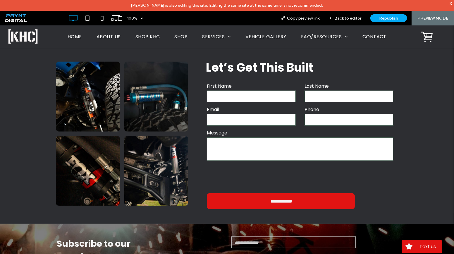
scroll to position [705, 0]
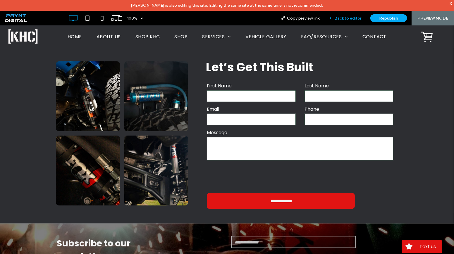
click at [351, 20] on span "Back to editor" at bounding box center [347, 18] width 27 height 5
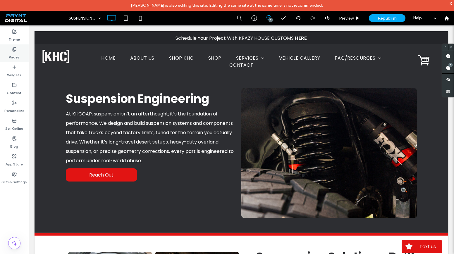
click at [24, 48] on div "Pages" at bounding box center [14, 53] width 29 height 18
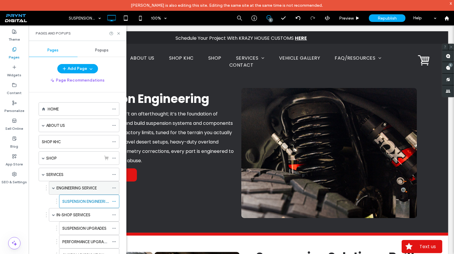
click at [83, 189] on label "ENGINEERING SERVICE" at bounding box center [76, 188] width 40 height 10
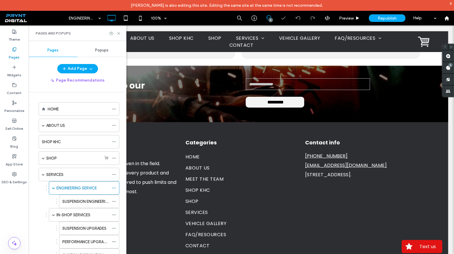
scroll to position [305, 0]
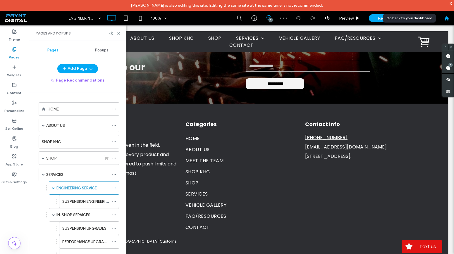
click at [447, 18] on use at bounding box center [446, 18] width 4 height 4
